Goal: Task Accomplishment & Management: Use online tool/utility

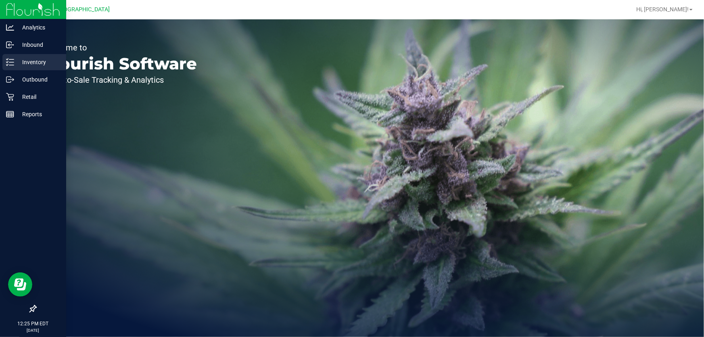
click at [30, 63] on p "Inventory" at bounding box center [38, 62] width 48 height 10
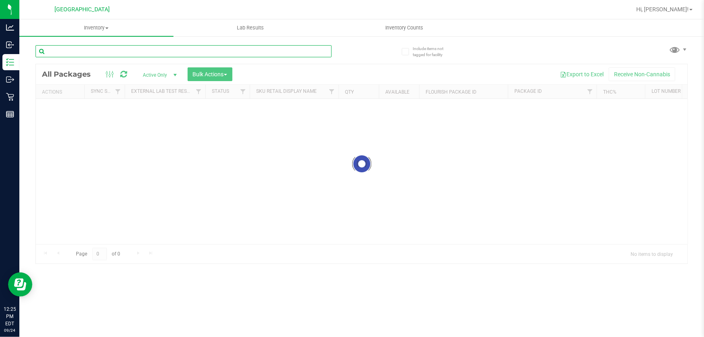
click at [120, 47] on input "text" at bounding box center [184, 51] width 296 height 12
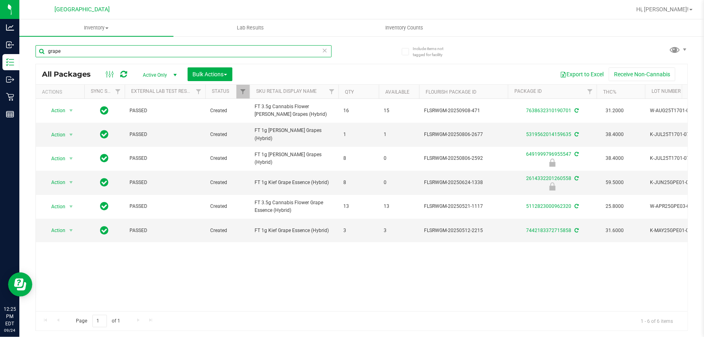
click at [107, 49] on input "grape" at bounding box center [184, 51] width 296 height 12
type input "tropical mix"
